Goal: Information Seeking & Learning: Learn about a topic

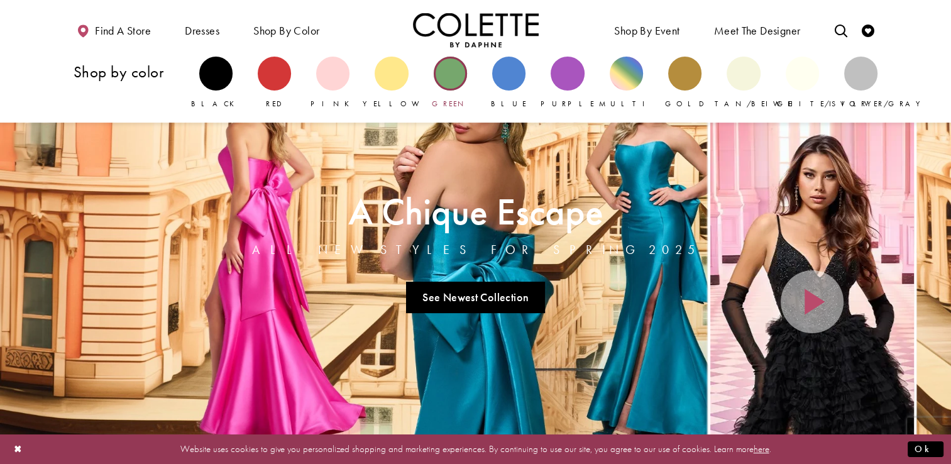
click at [458, 82] on div "Primary block" at bounding box center [450, 73] width 33 height 33
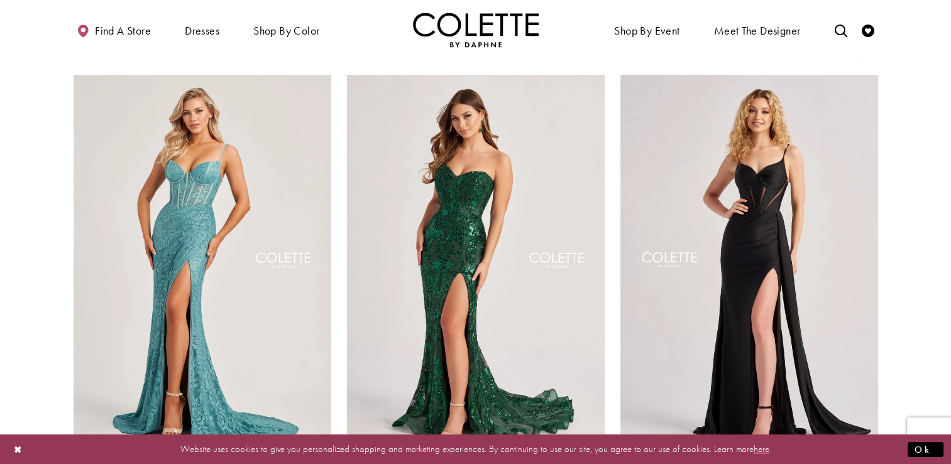
scroll to position [126, 0]
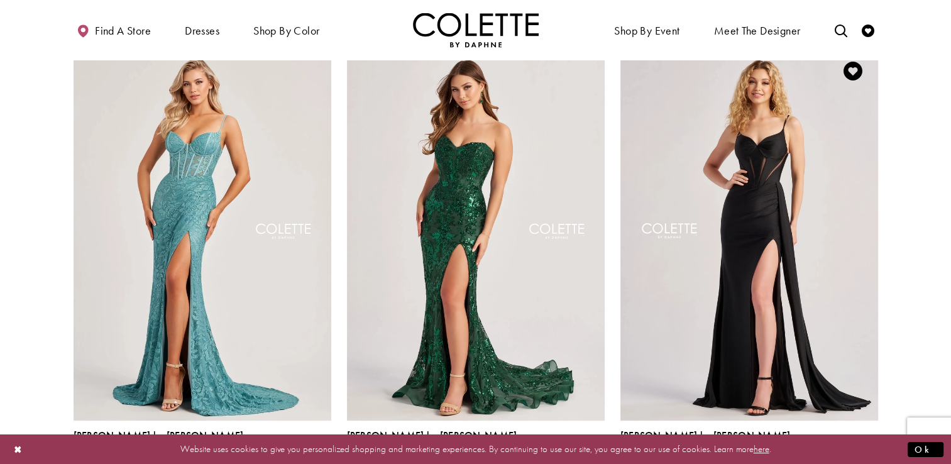
click at [869, 456] on span "Product List" at bounding box center [870, 463] width 15 height 15
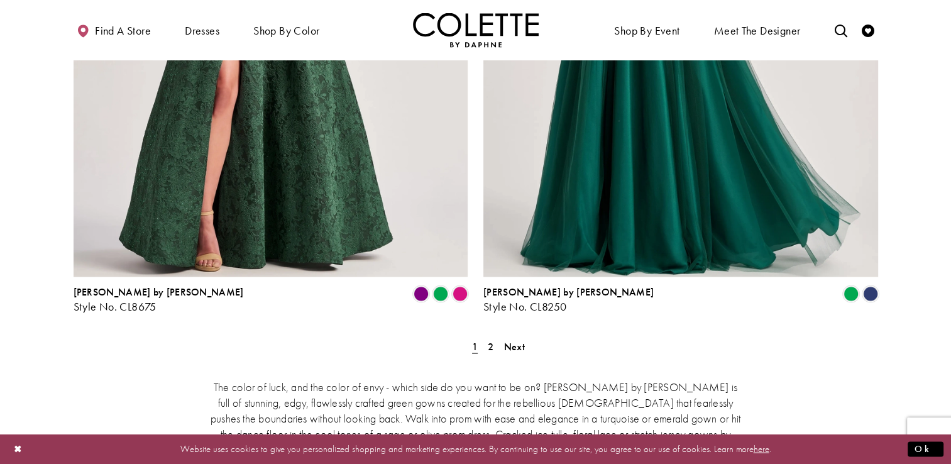
scroll to position [2326, 0]
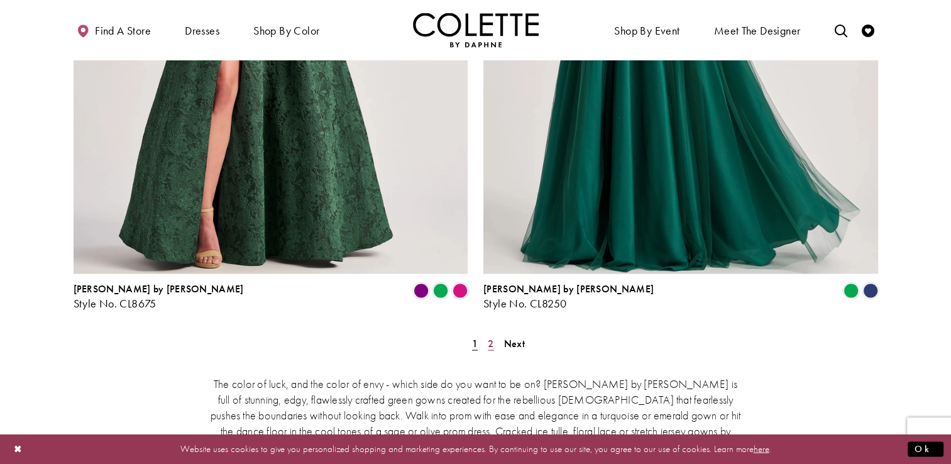
click at [490, 336] on span "2" at bounding box center [491, 342] width 6 height 13
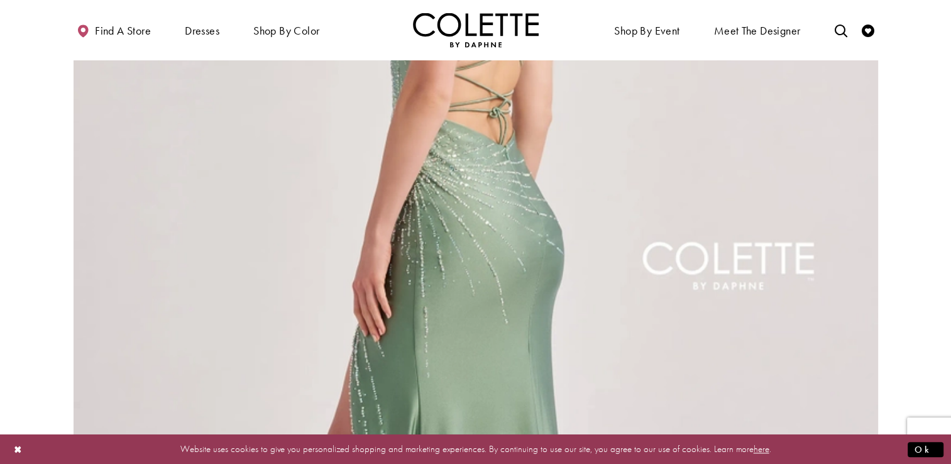
scroll to position [634, 0]
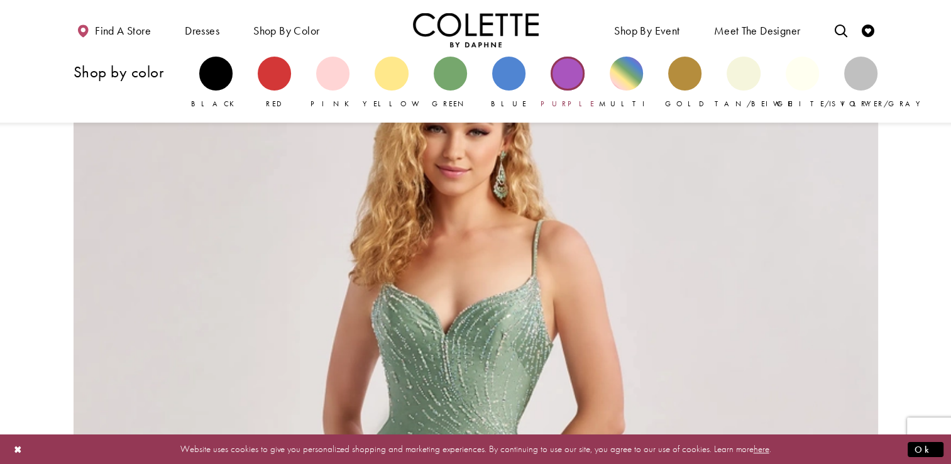
click at [567, 82] on div "Primary block" at bounding box center [567, 73] width 33 height 33
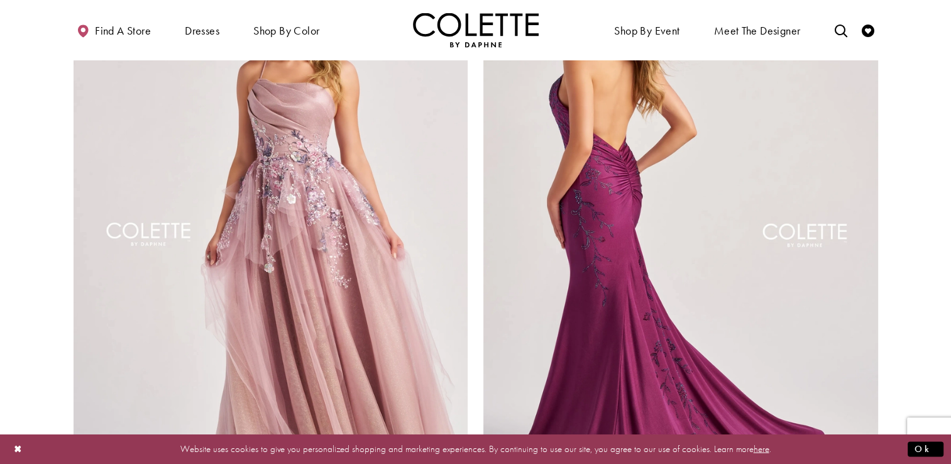
scroll to position [2326, 0]
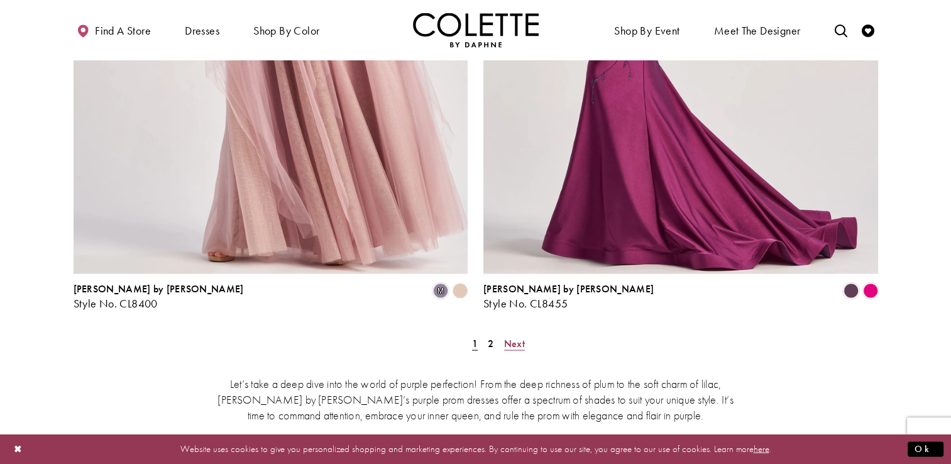
click at [517, 336] on span "Next" at bounding box center [514, 342] width 21 height 13
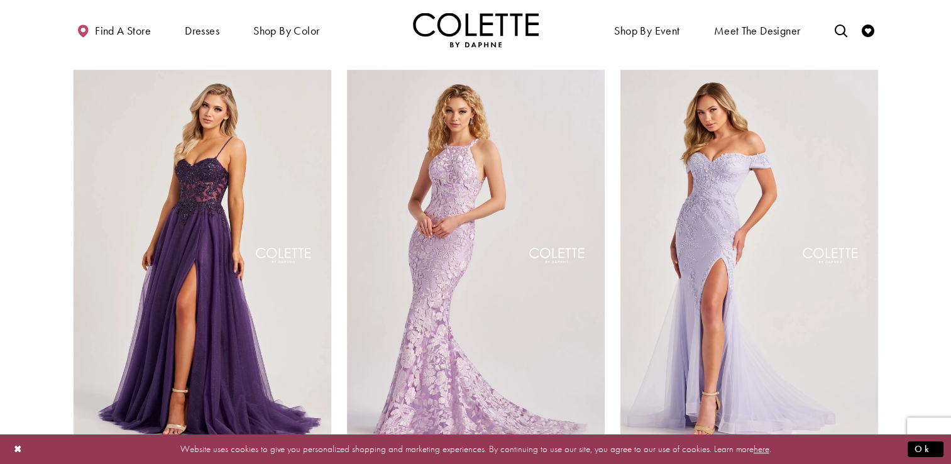
scroll to position [571, 0]
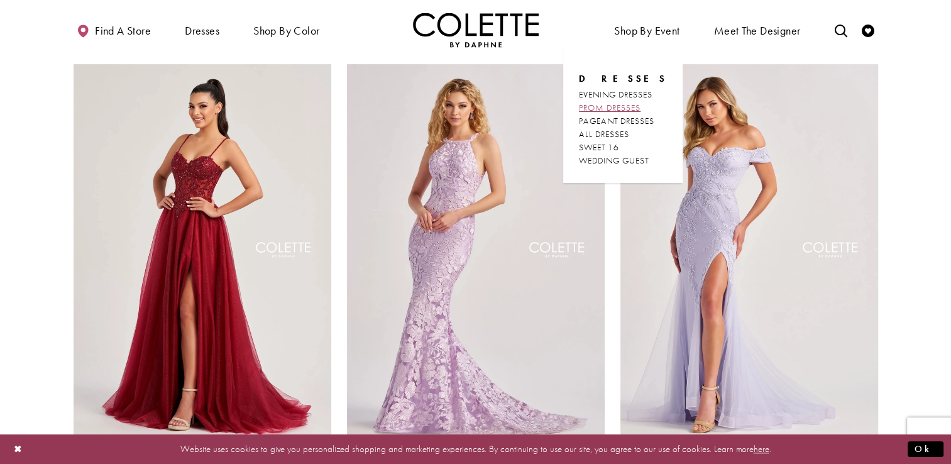
click at [636, 109] on span "PROM DRESSES" at bounding box center [610, 107] width 62 height 11
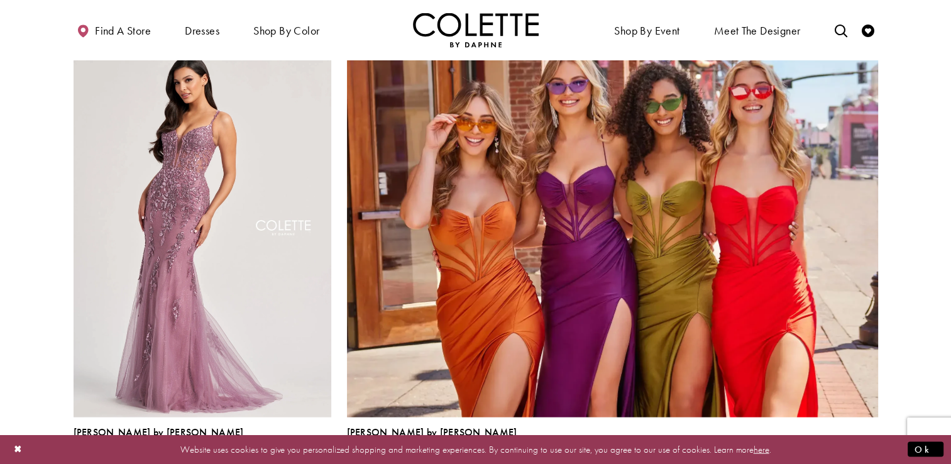
scroll to position [2766, 0]
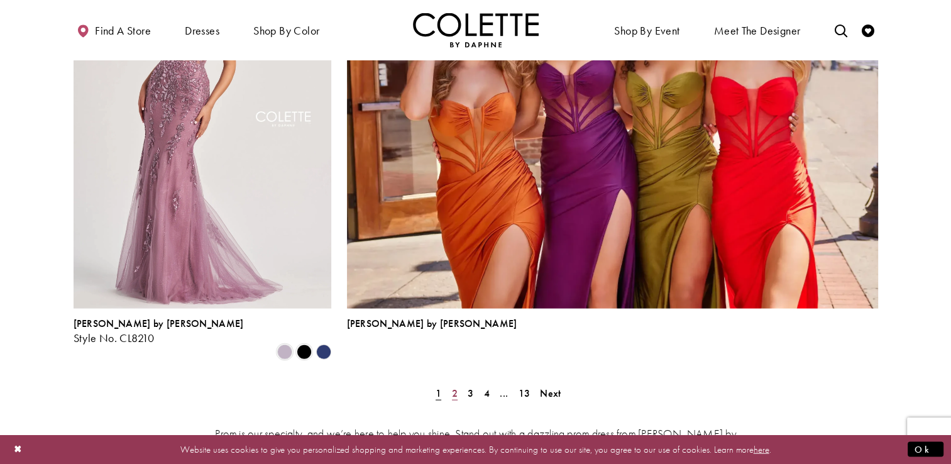
click at [452, 387] on span "2" at bounding box center [455, 393] width 6 height 13
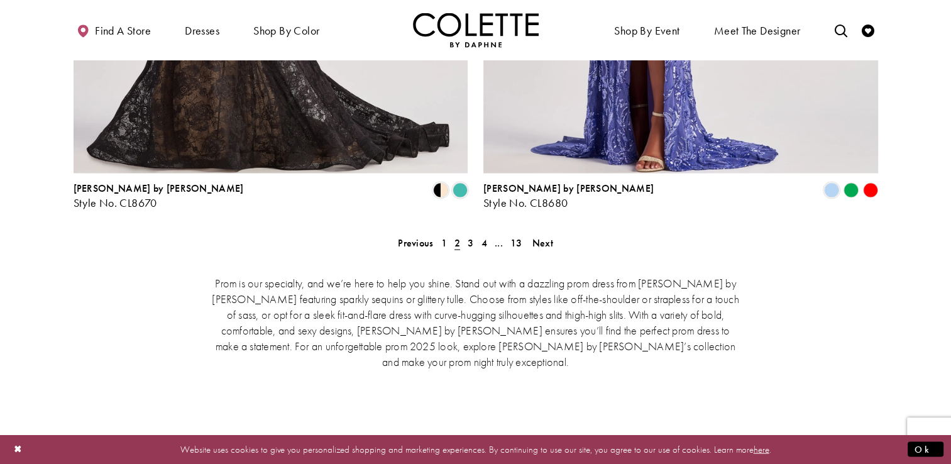
scroll to position [2649, 0]
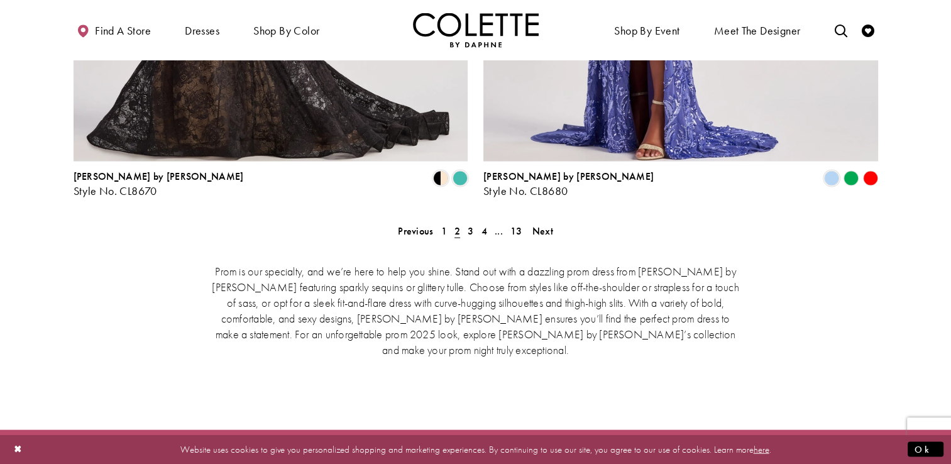
click at [456, 224] on span "2" at bounding box center [458, 230] width 6 height 13
click at [458, 224] on span "2" at bounding box center [458, 230] width 6 height 13
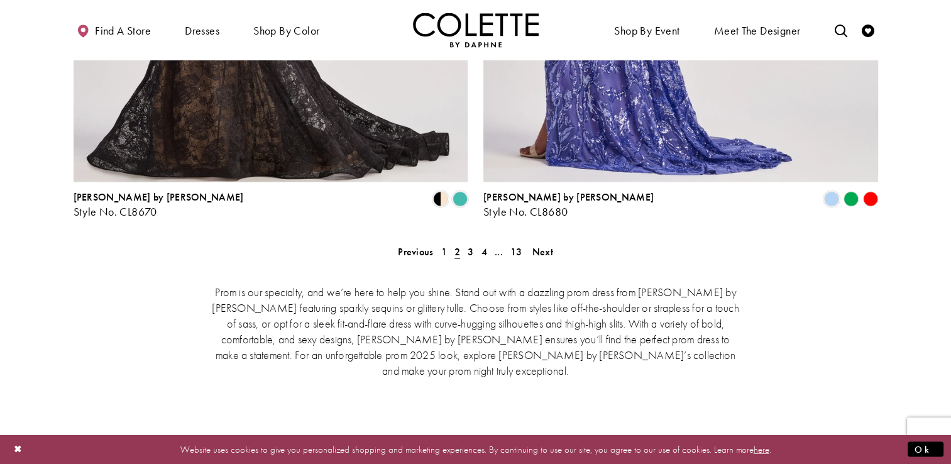
scroll to position [2523, 0]
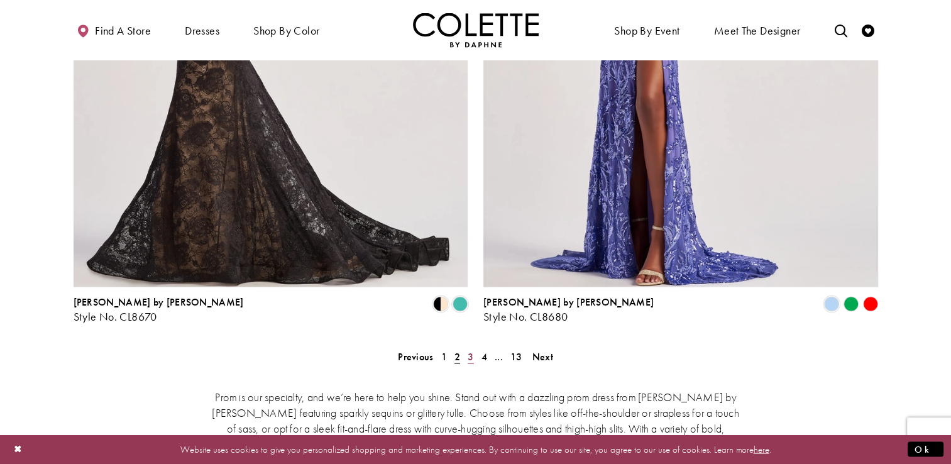
click at [470, 350] on span "3" at bounding box center [471, 356] width 6 height 13
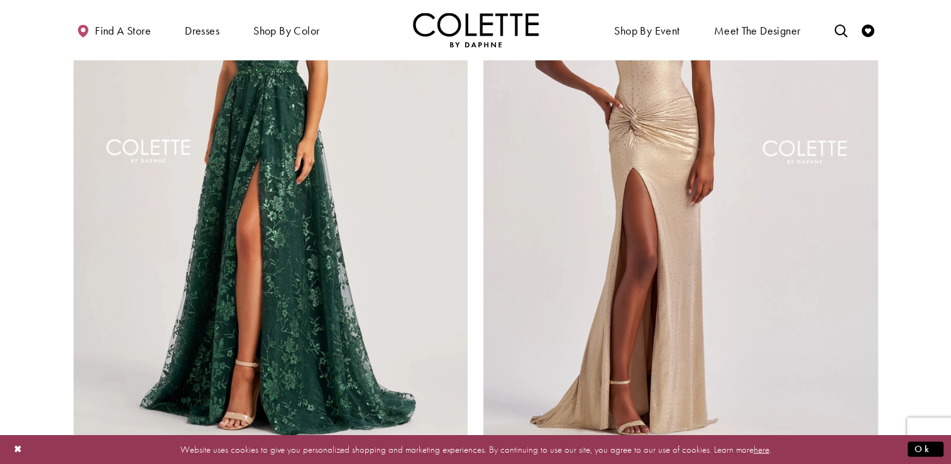
scroll to position [2460, 0]
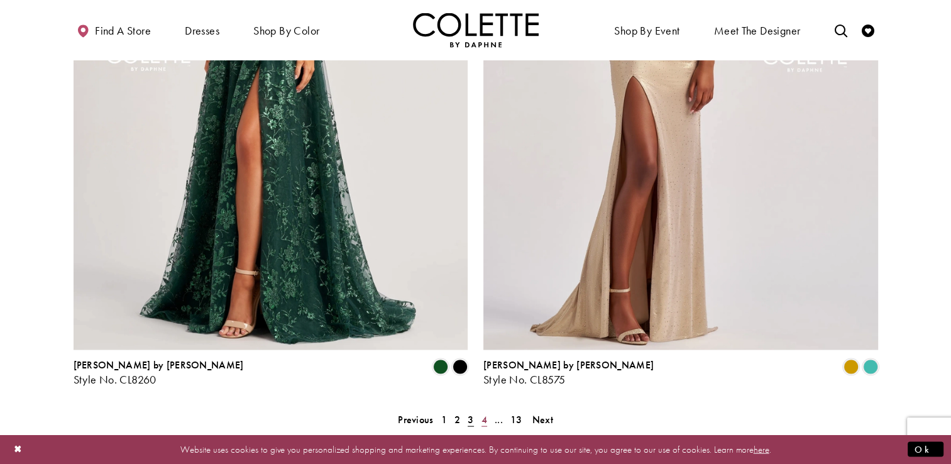
click at [486, 413] on span "4" at bounding box center [485, 419] width 6 height 13
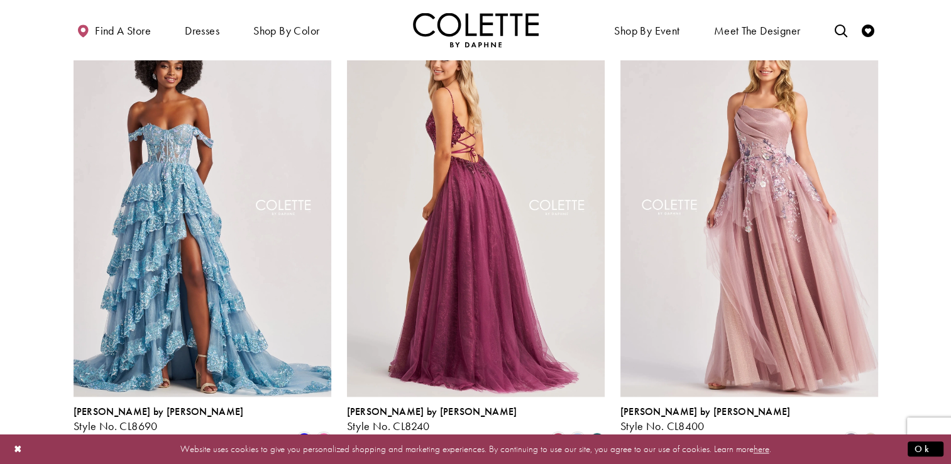
scroll to position [1266, 0]
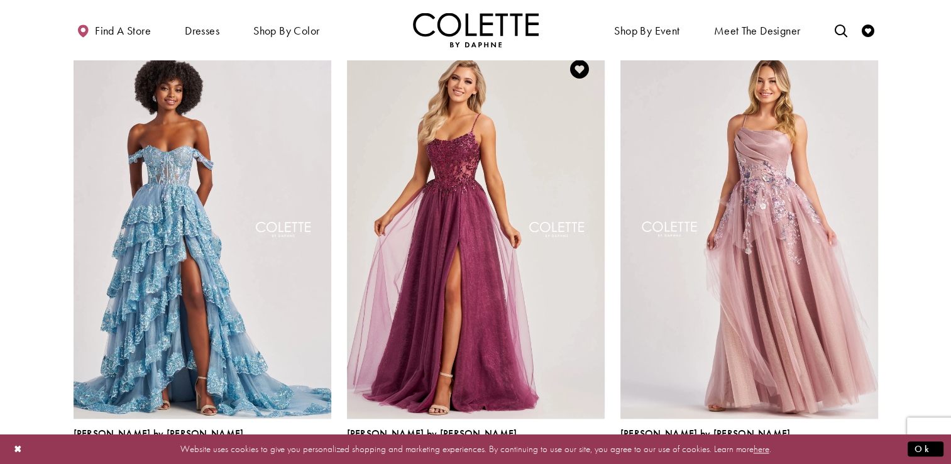
click at [580, 455] on span "Product List" at bounding box center [577, 462] width 15 height 15
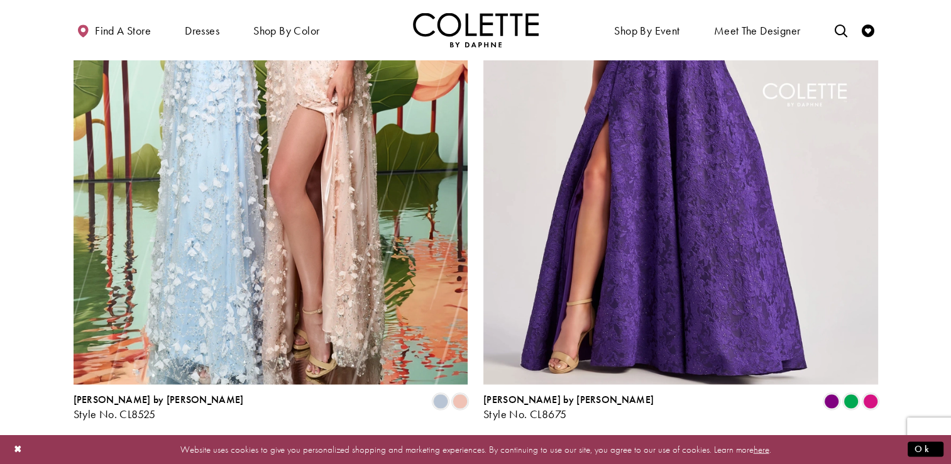
scroll to position [2586, 0]
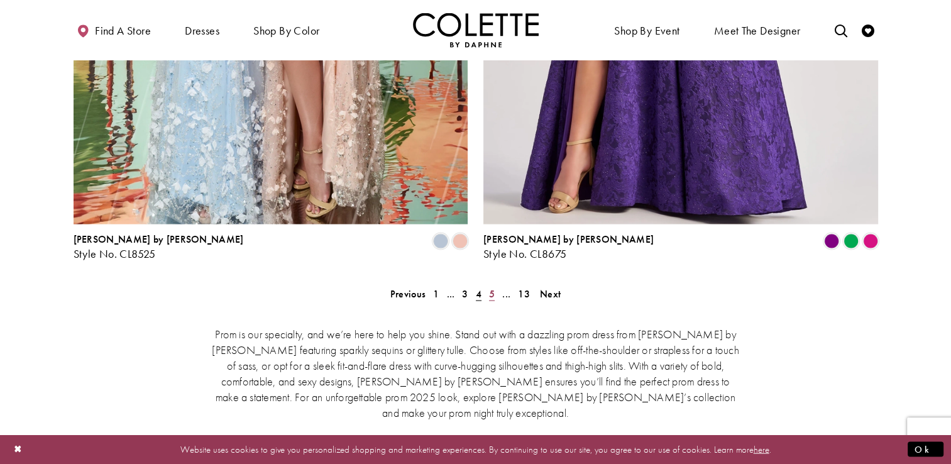
click at [493, 287] on span "5" at bounding box center [492, 293] width 6 height 13
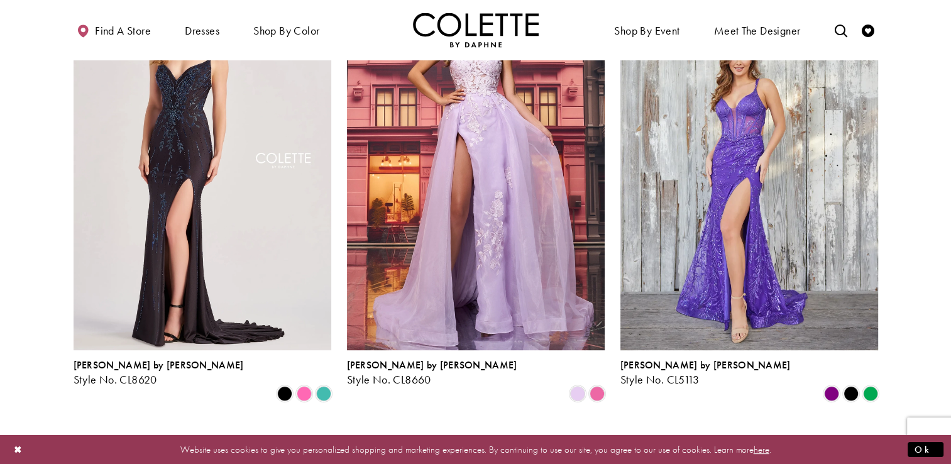
scroll to position [385, 0]
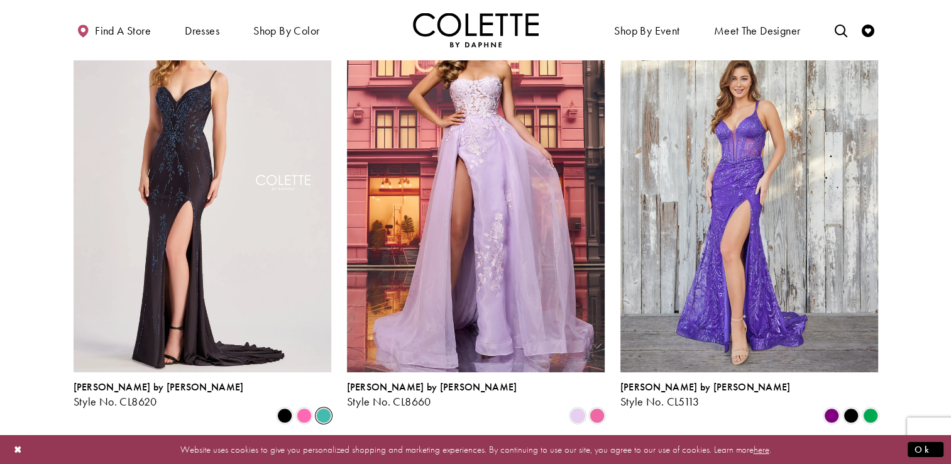
click at [323, 408] on span "Product List" at bounding box center [323, 415] width 15 height 15
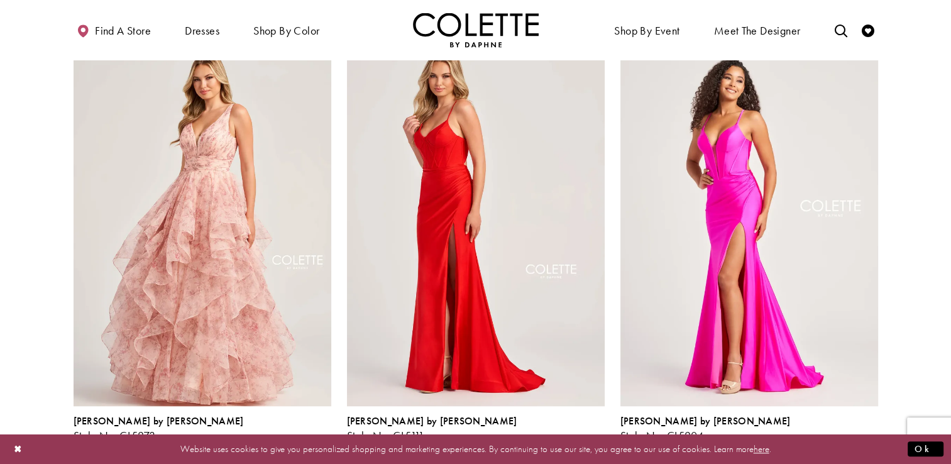
scroll to position [826, 0]
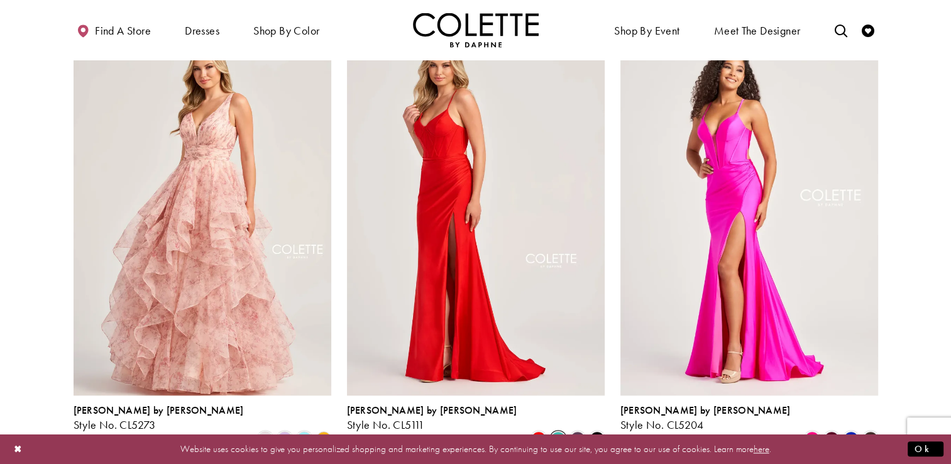
click at [555, 431] on span "Product List" at bounding box center [558, 438] width 15 height 15
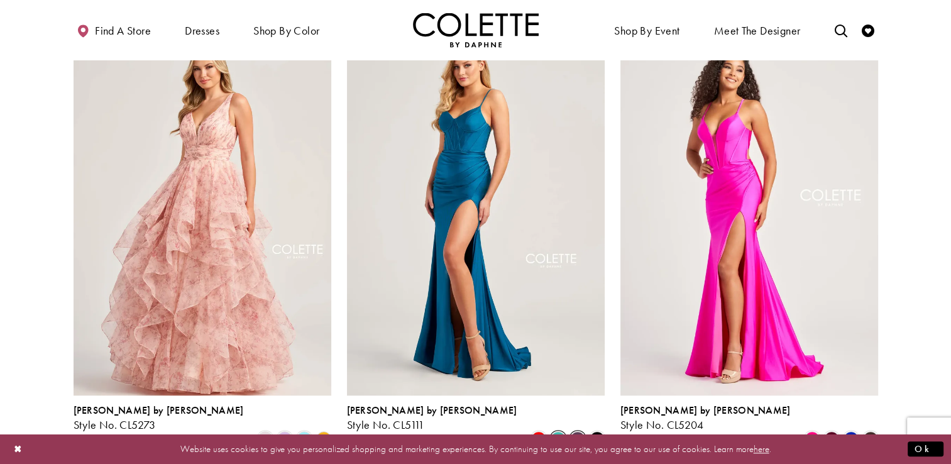
click at [578, 431] on span "Product List" at bounding box center [577, 438] width 15 height 15
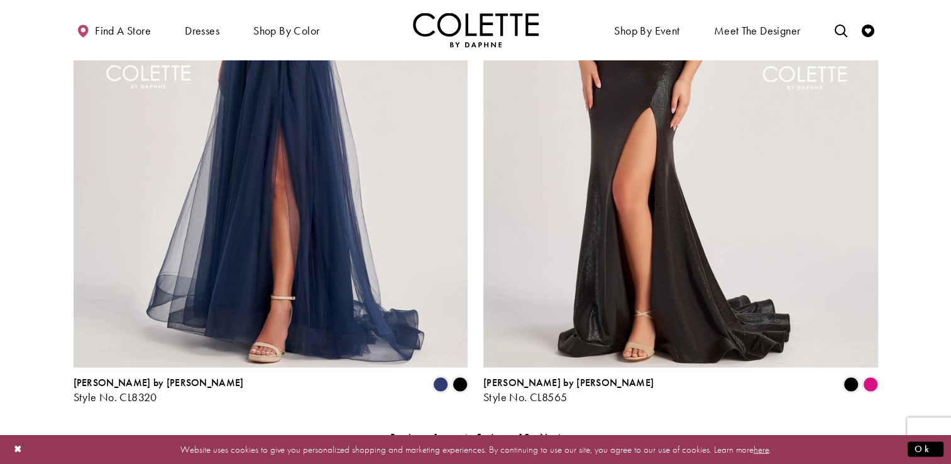
scroll to position [2460, 0]
